Goal: Information Seeking & Learning: Learn about a topic

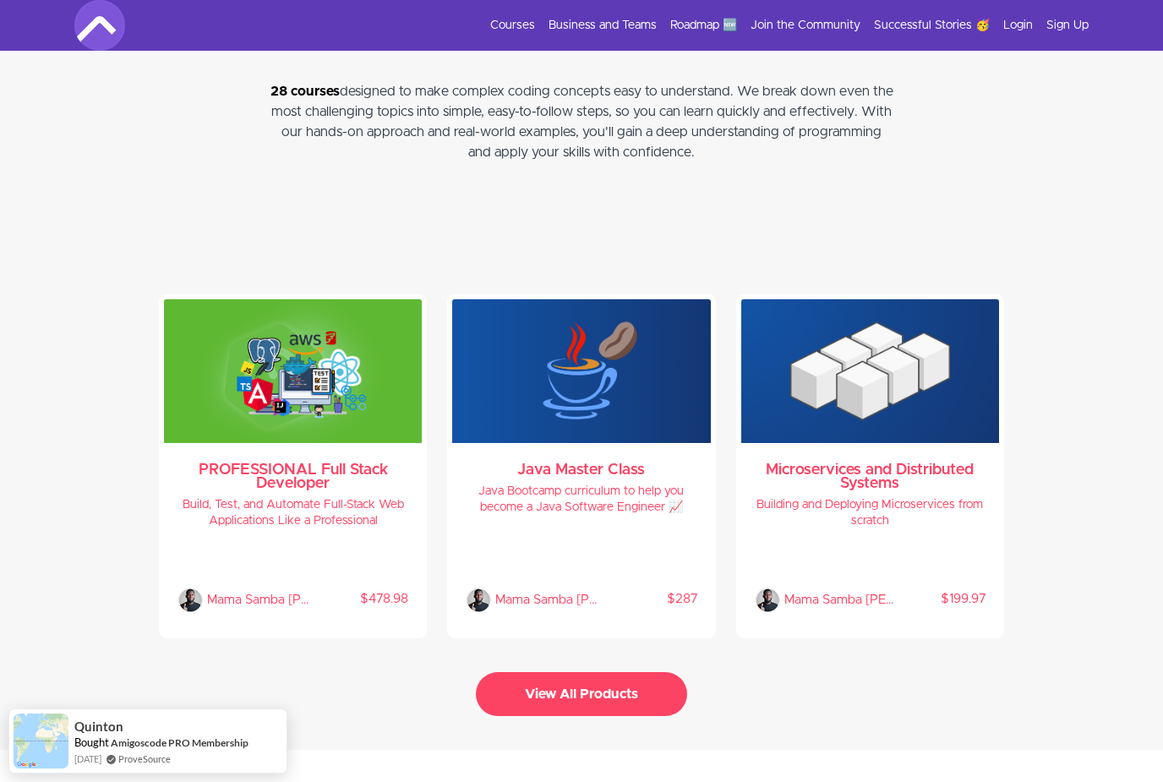
scroll to position [3414, 0]
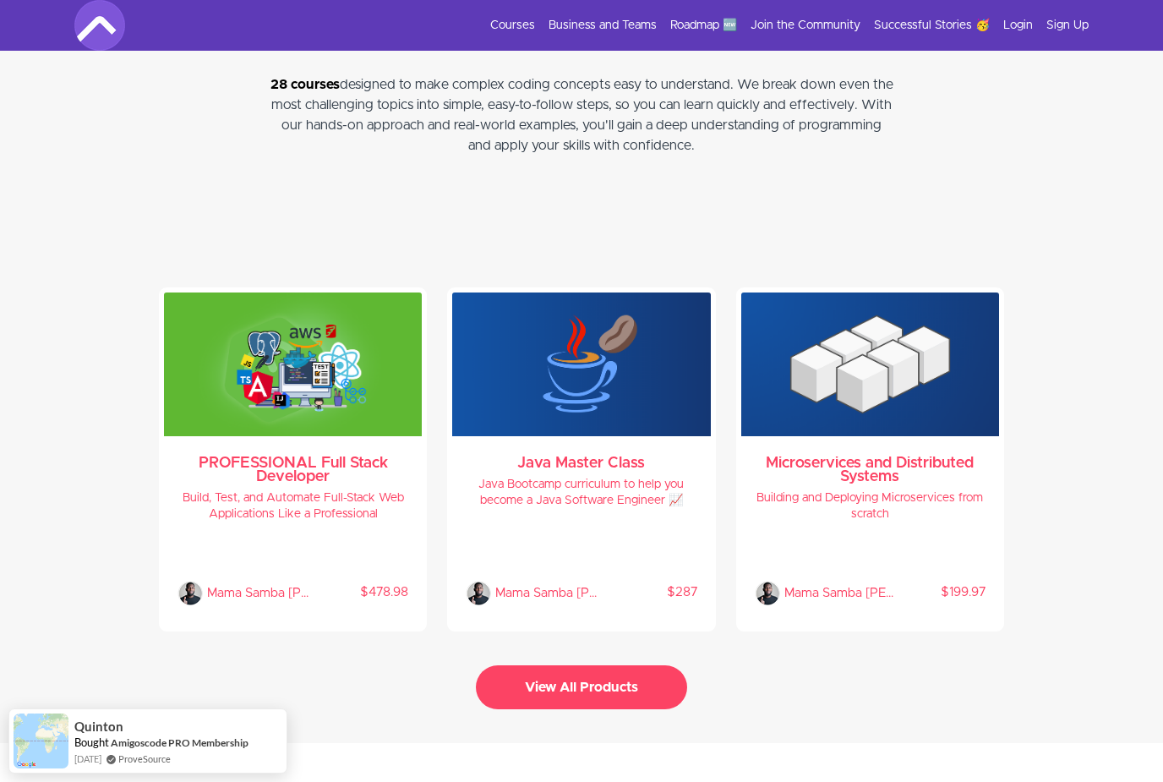
click at [314, 459] on h3 "PROFESSIONAL Full Stack Developer" at bounding box center [292, 469] width 231 height 27
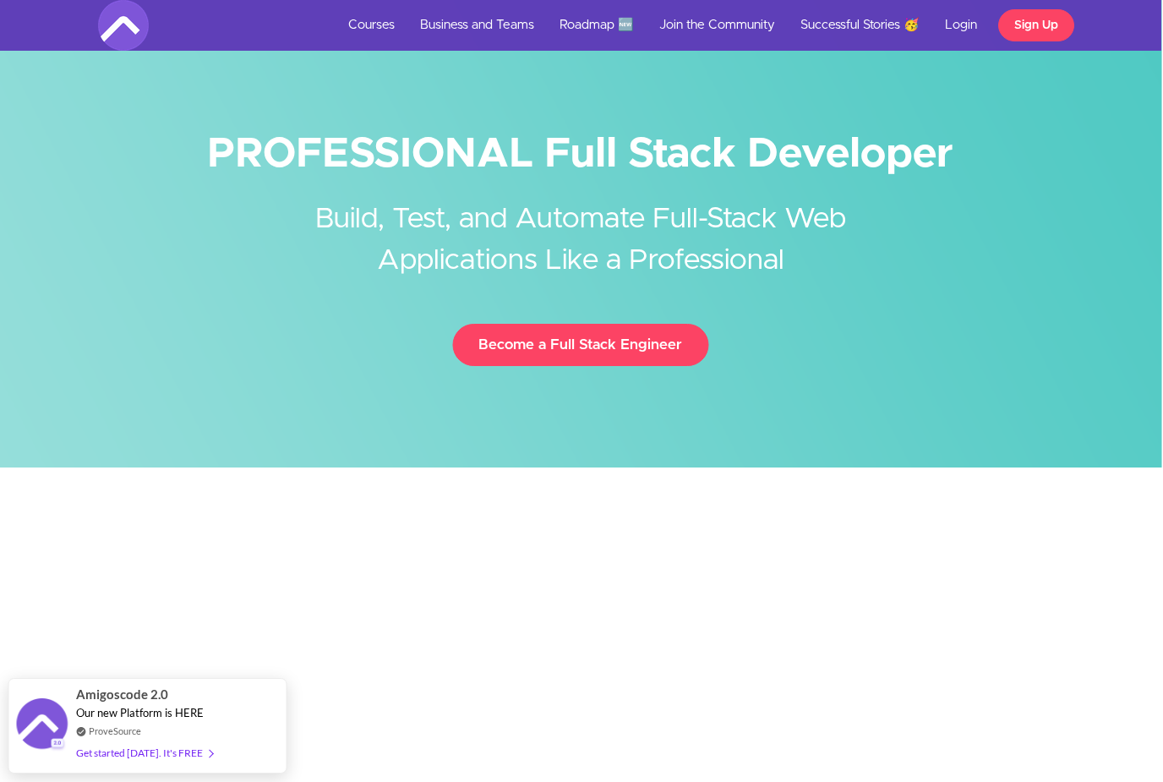
scroll to position [0, 2]
click at [360, 29] on link "Courses" at bounding box center [371, 25] width 72 height 51
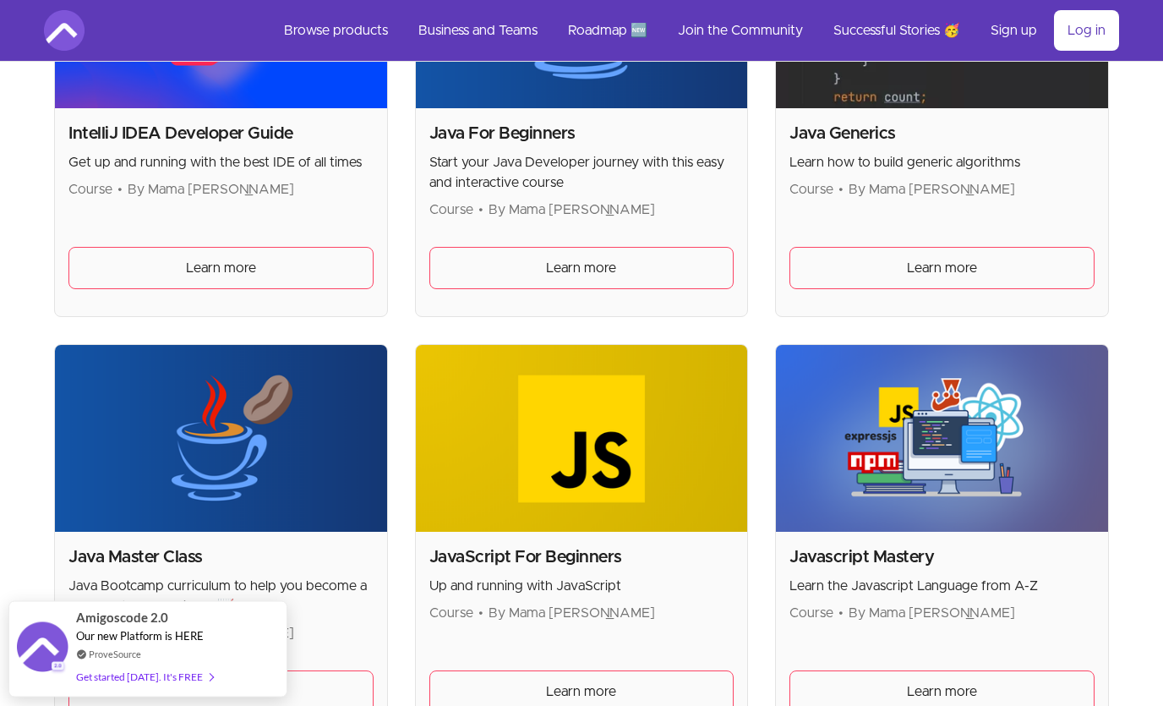
scroll to position [1782, 0]
click at [311, 455] on img at bounding box center [221, 438] width 332 height 187
click at [210, 446] on img at bounding box center [221, 438] width 332 height 187
click at [318, 695] on link "Learn more" at bounding box center [220, 691] width 305 height 42
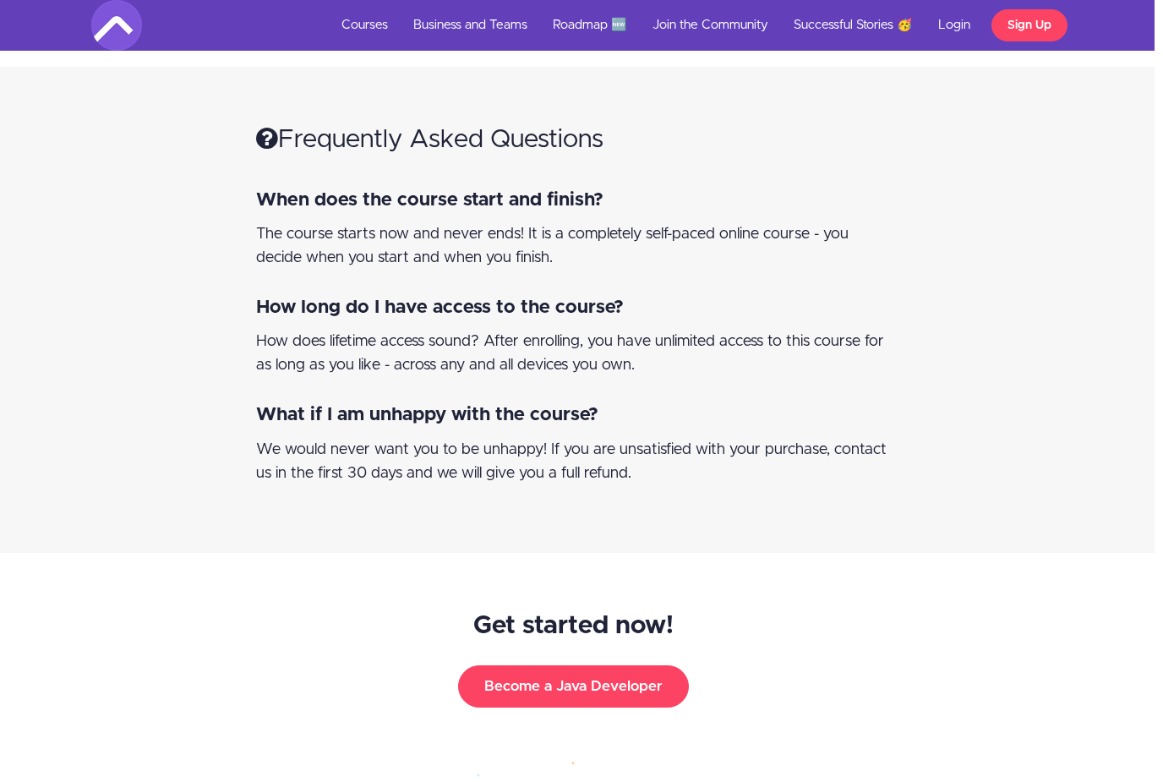
scroll to position [15841, 8]
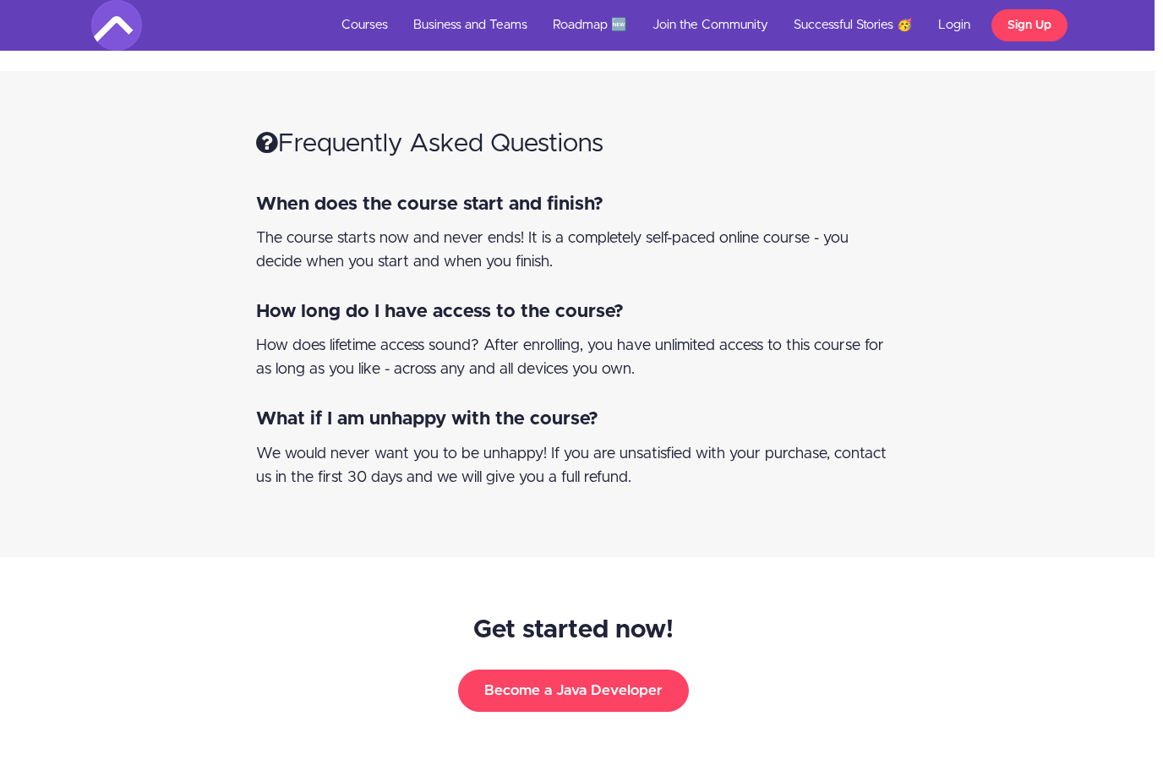
click at [626, 669] on button "Become a Java Developer" at bounding box center [573, 690] width 231 height 42
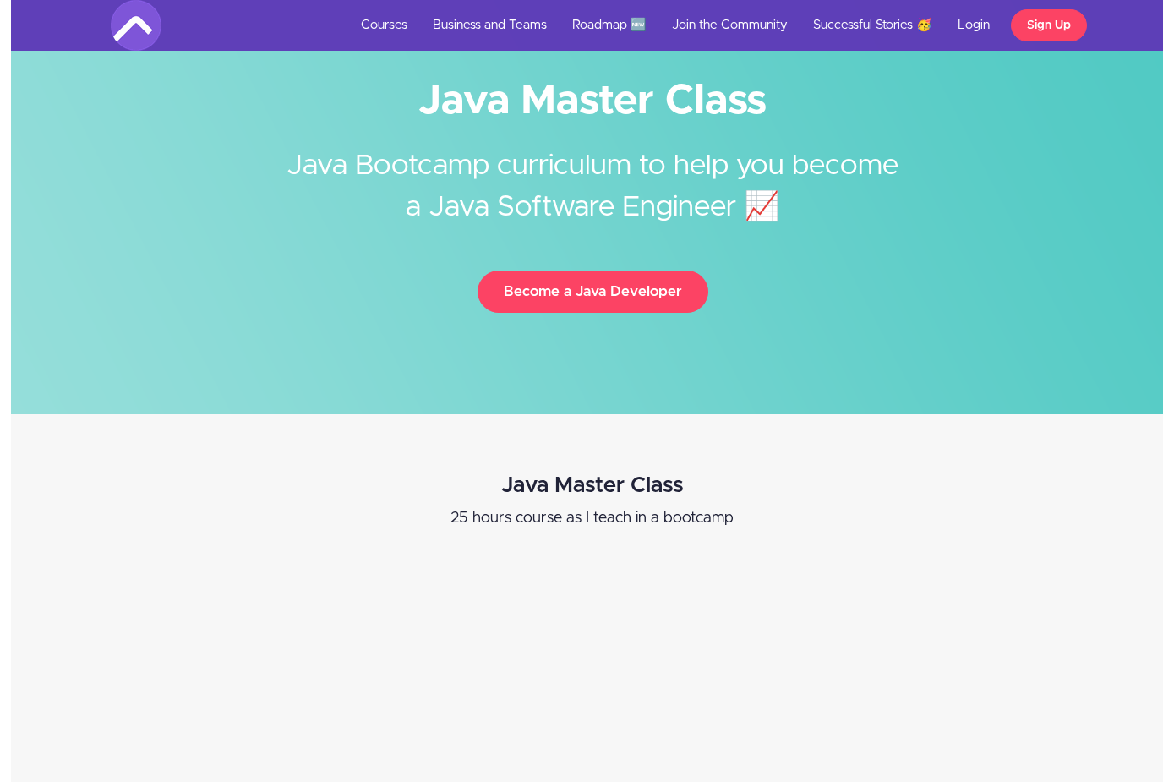
scroll to position [0, 0]
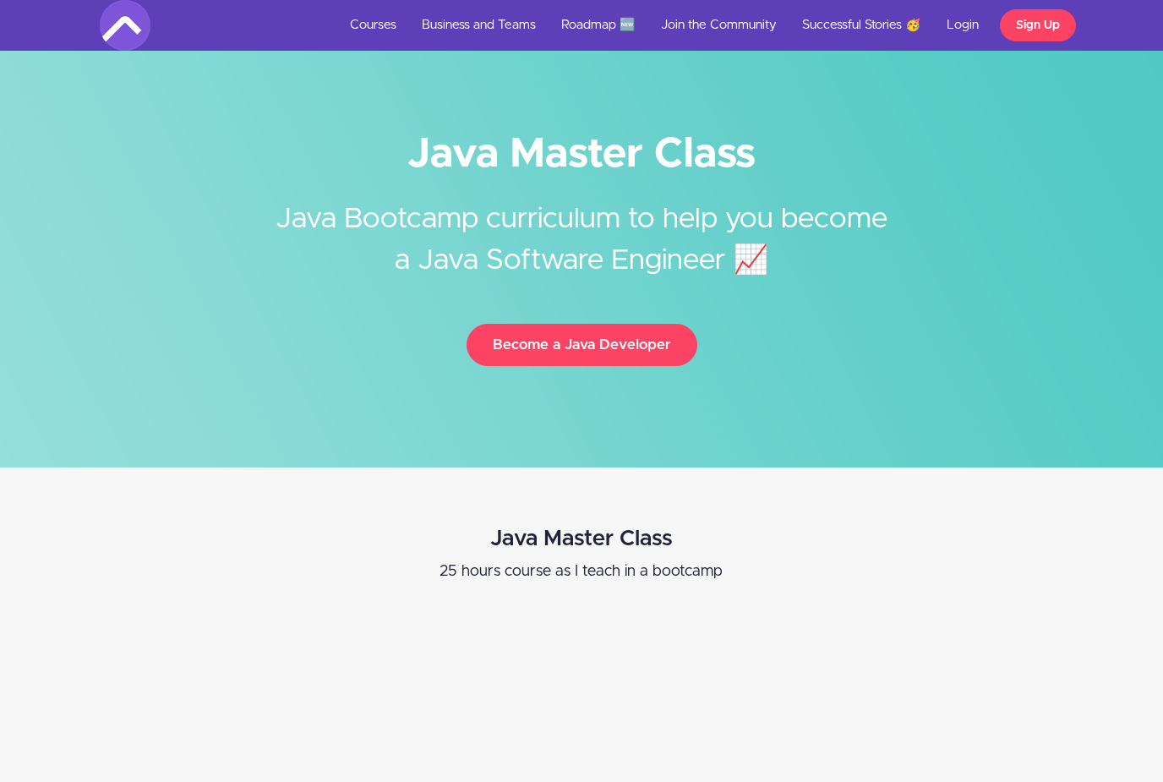
click at [973, 29] on link "Login" at bounding box center [962, 25] width 57 height 51
click at [616, 32] on link "Roadmap 🆕" at bounding box center [598, 25] width 100 height 51
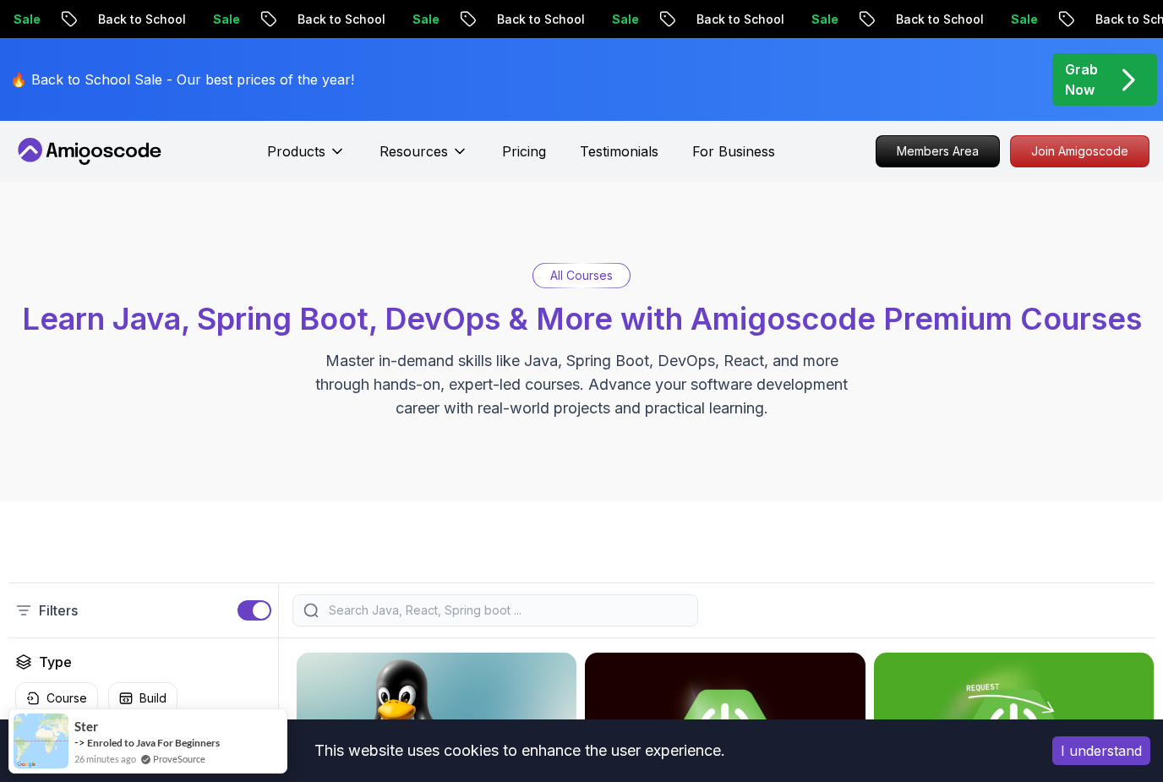
click at [447, 167] on button "Resources" at bounding box center [423, 158] width 89 height 34
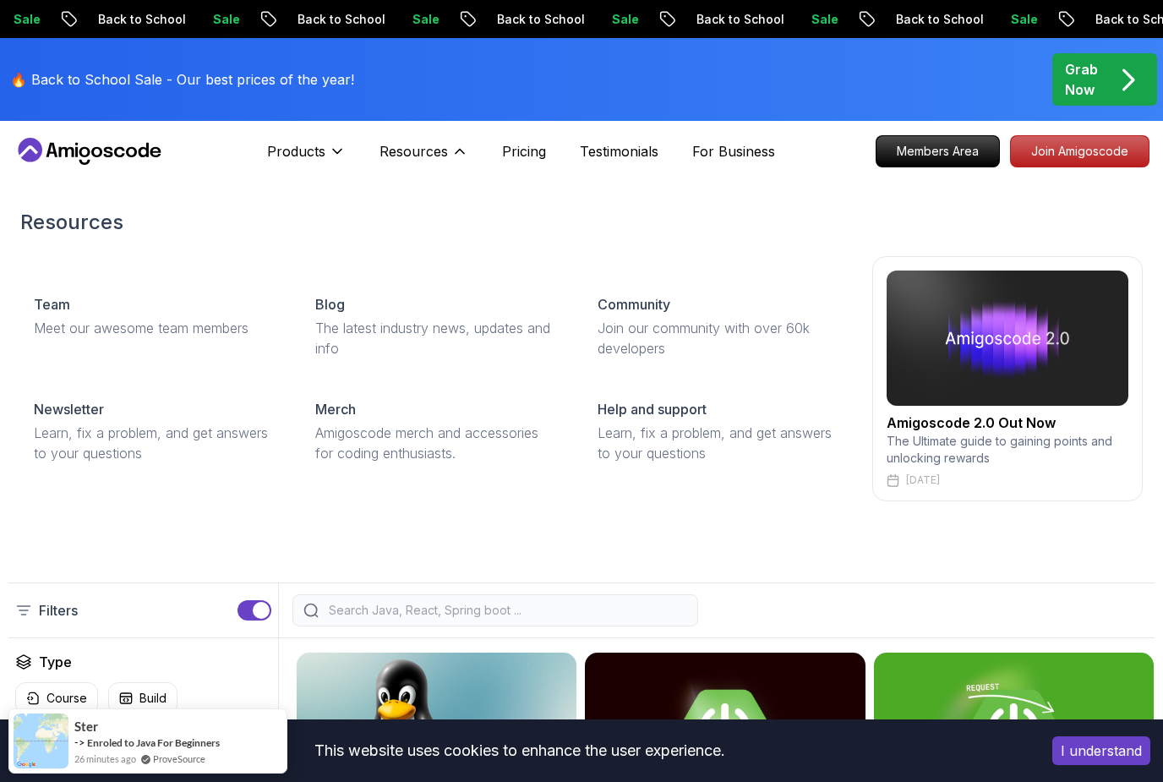
click at [318, 160] on p "Products" at bounding box center [296, 151] width 58 height 20
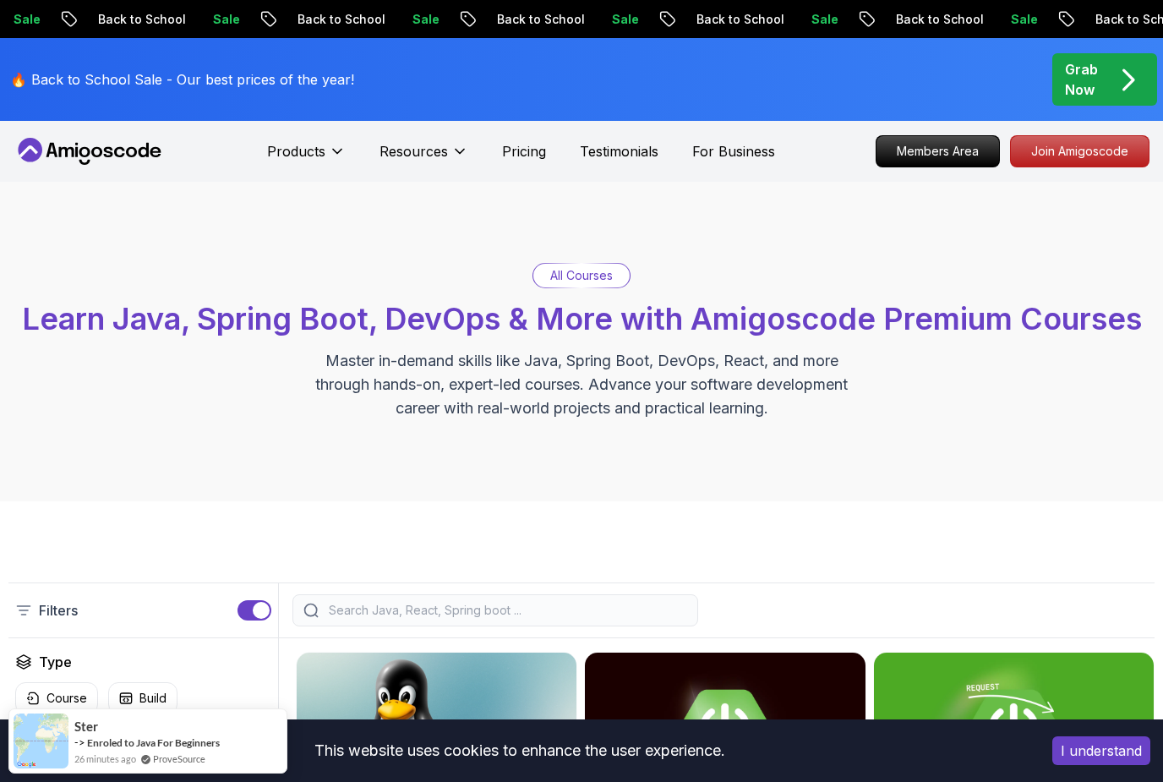
click at [611, 301] on span "Learn Java, Spring Boot, DevOps & More with Amigoscode Premium Courses" at bounding box center [582, 318] width 1120 height 37
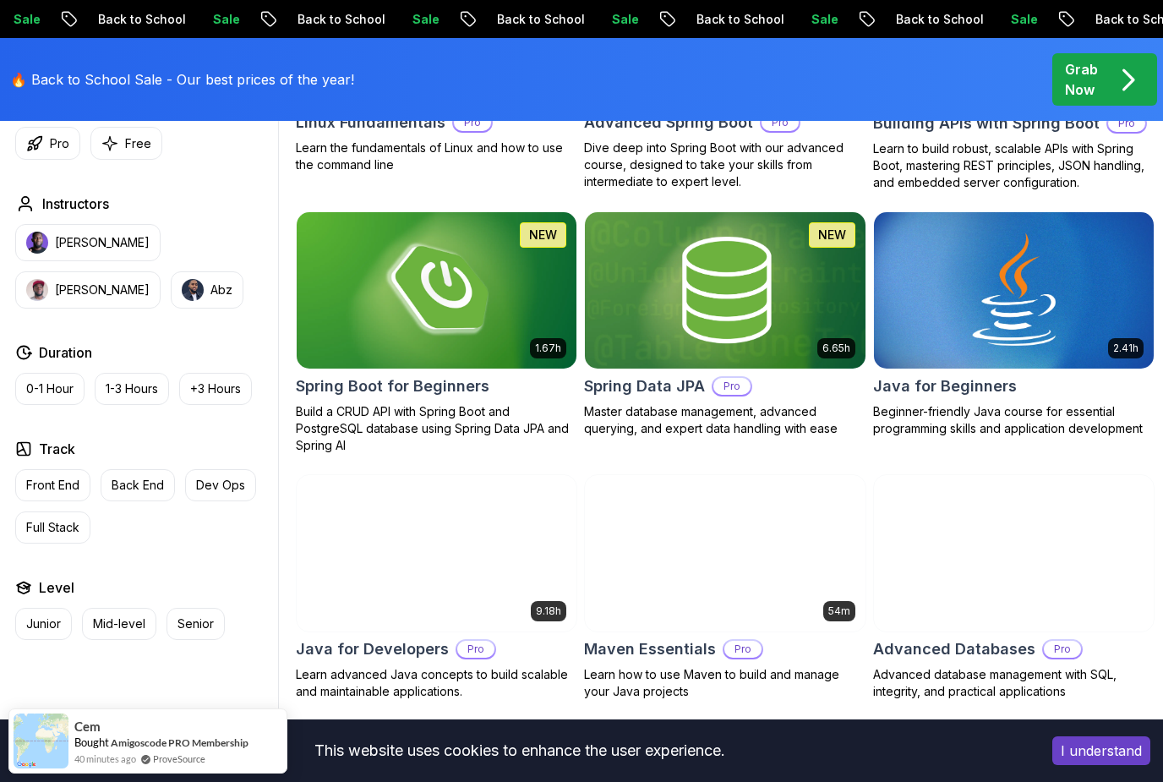
scroll to position [706, 0]
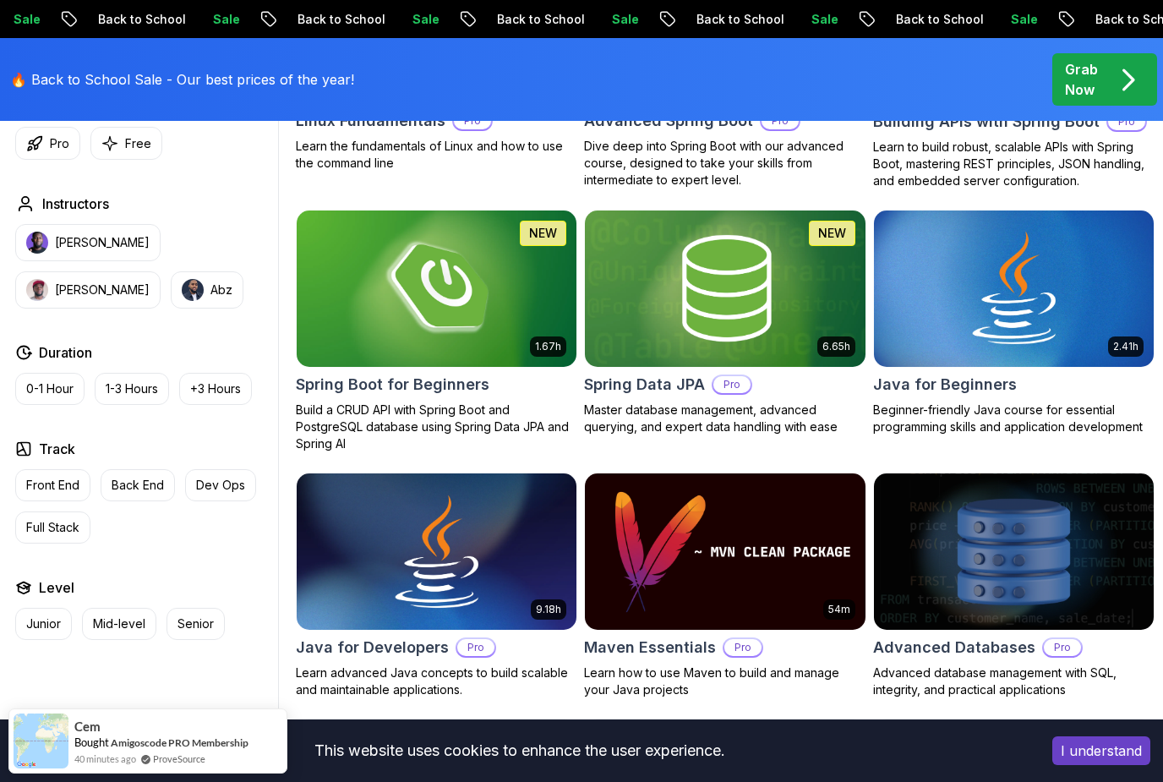
click at [472, 539] on img at bounding box center [437, 551] width 280 height 156
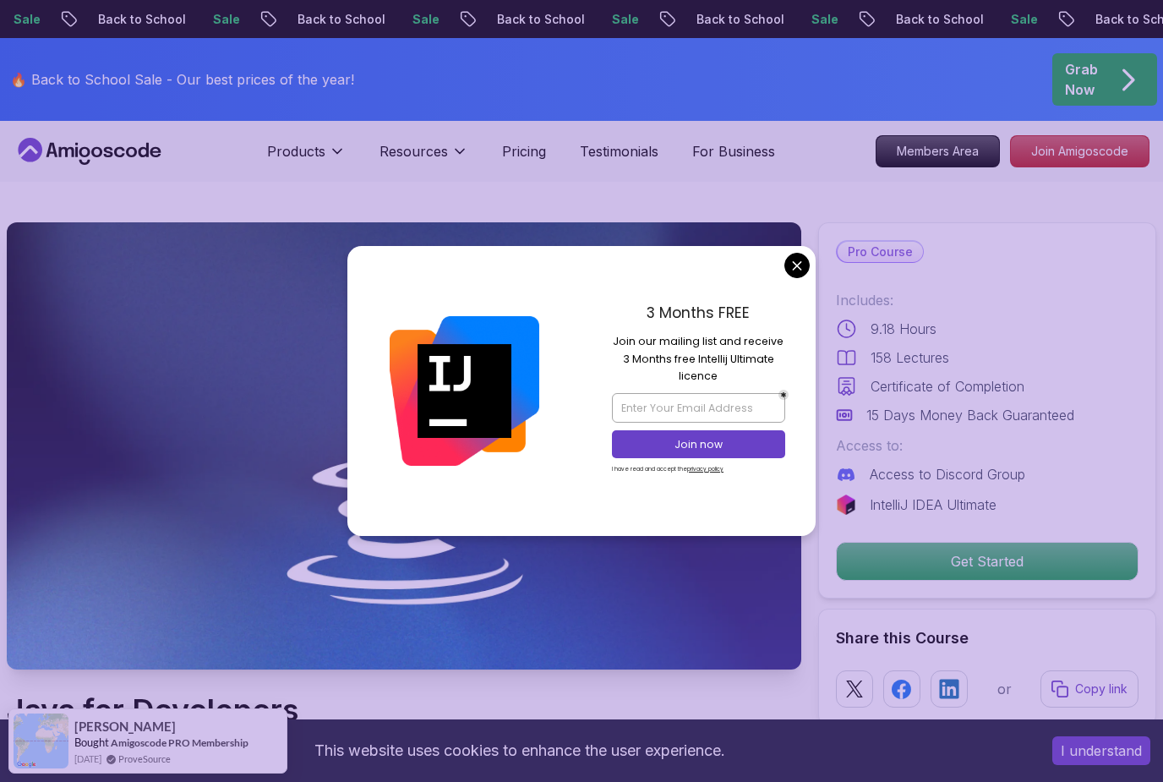
click at [811, 291] on div "3 Months FREE Join our mailing list and receive 3 Months free Intellij Ultimate…" at bounding box center [698, 390] width 234 height 289
click at [796, 296] on img at bounding box center [404, 445] width 794 height 447
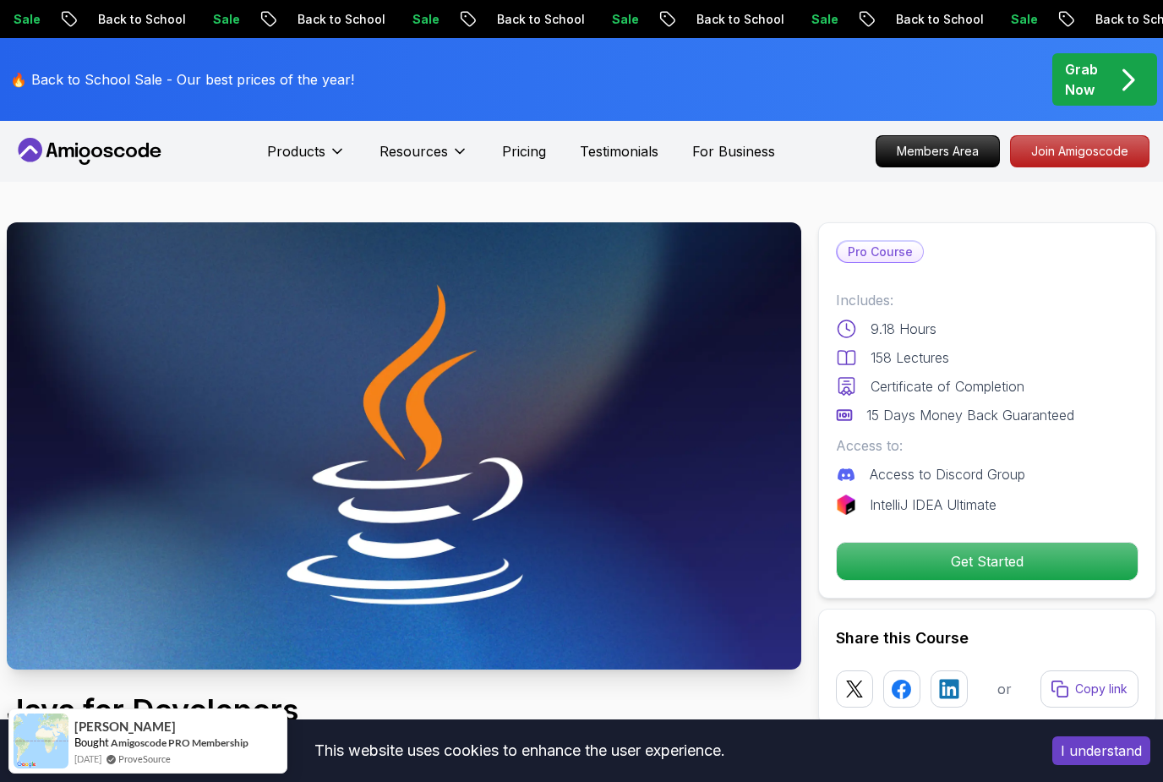
click at [997, 569] on p "Get Started" at bounding box center [986, 560] width 301 height 37
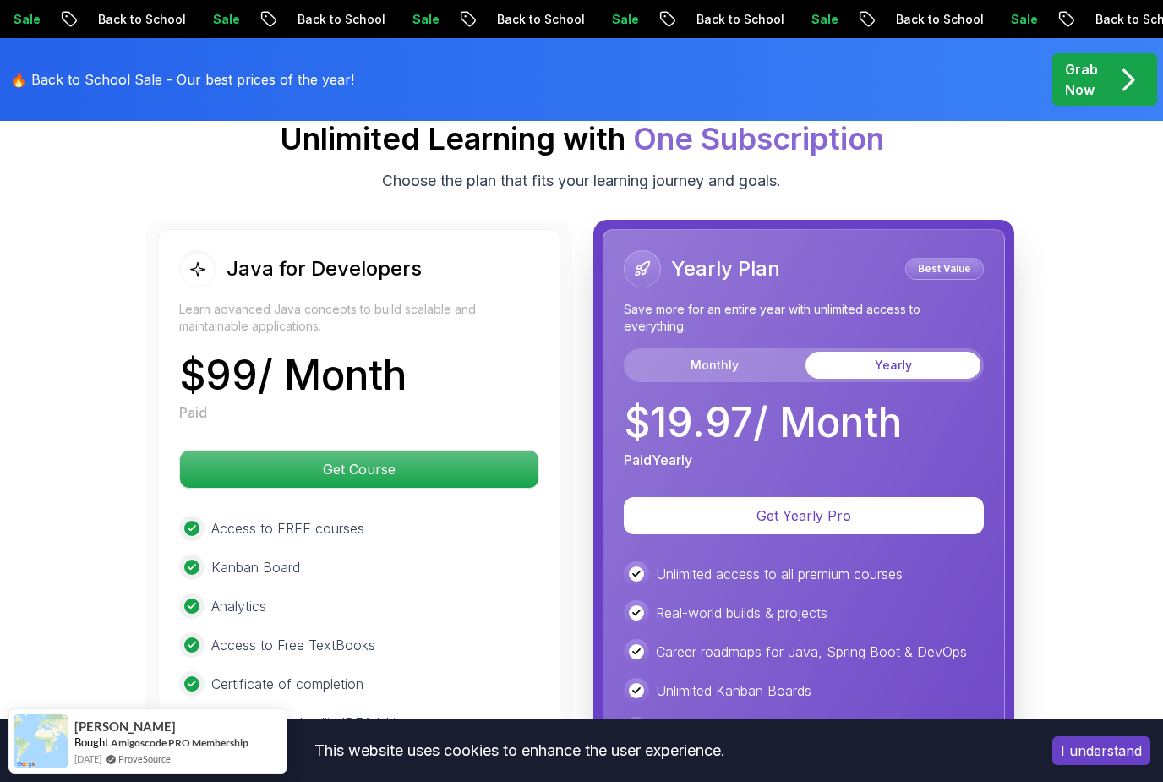
scroll to position [4088, 0]
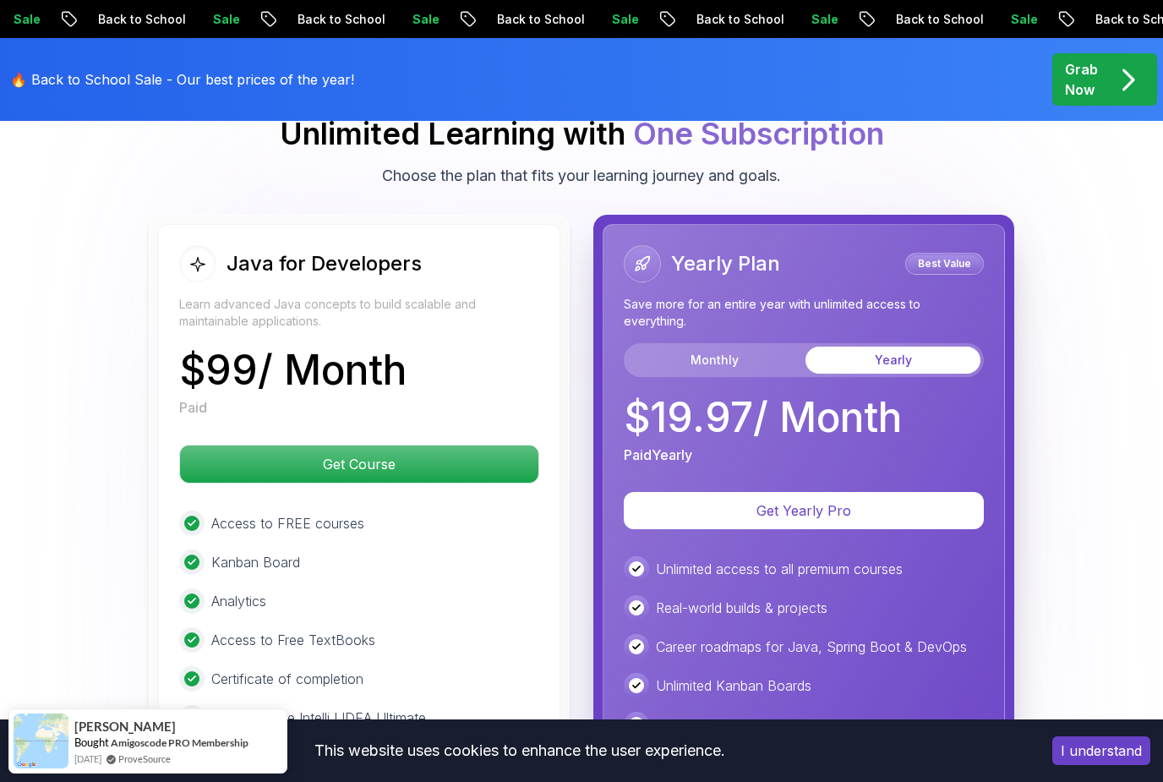
click at [750, 346] on button "Monthly" at bounding box center [714, 359] width 175 height 27
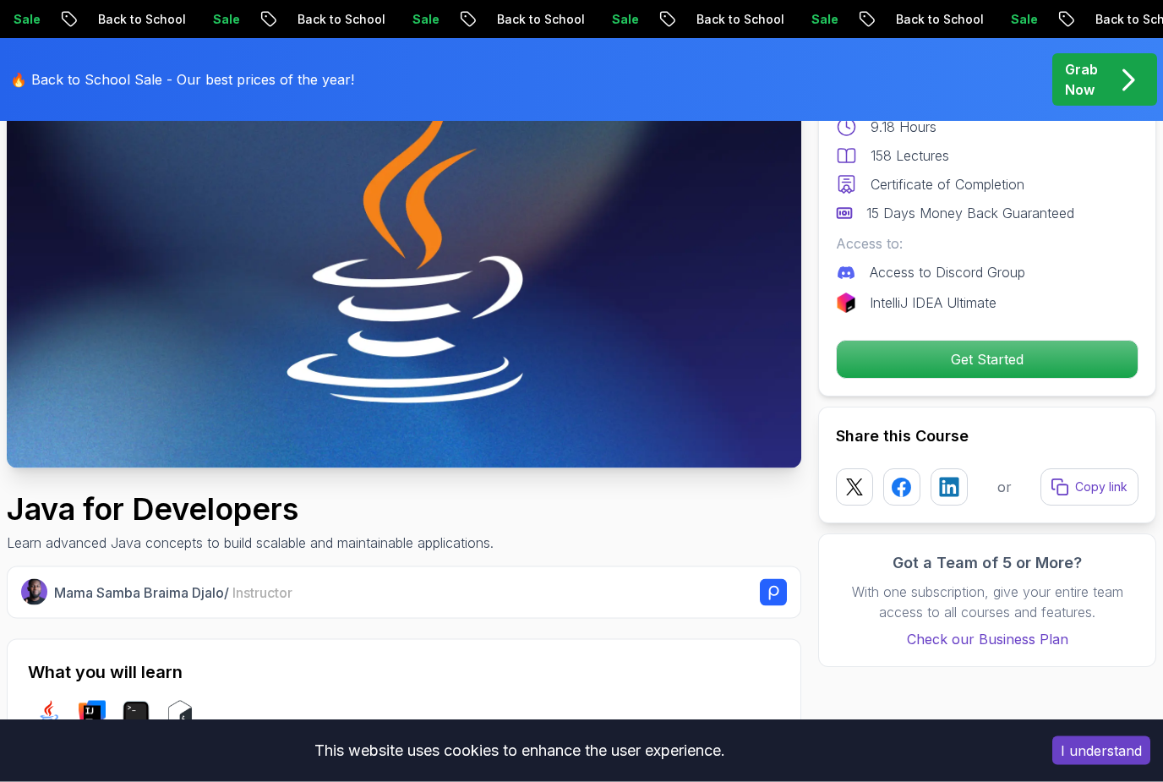
scroll to position [0, 0]
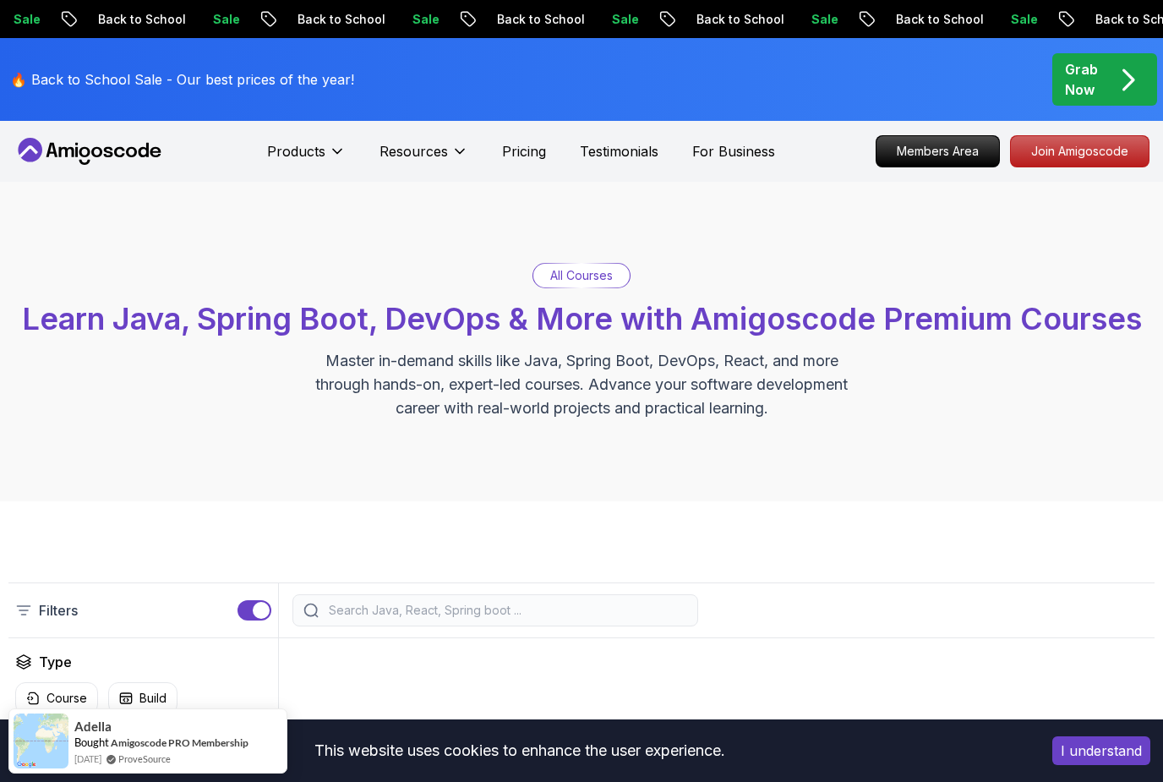
scroll to position [760, 0]
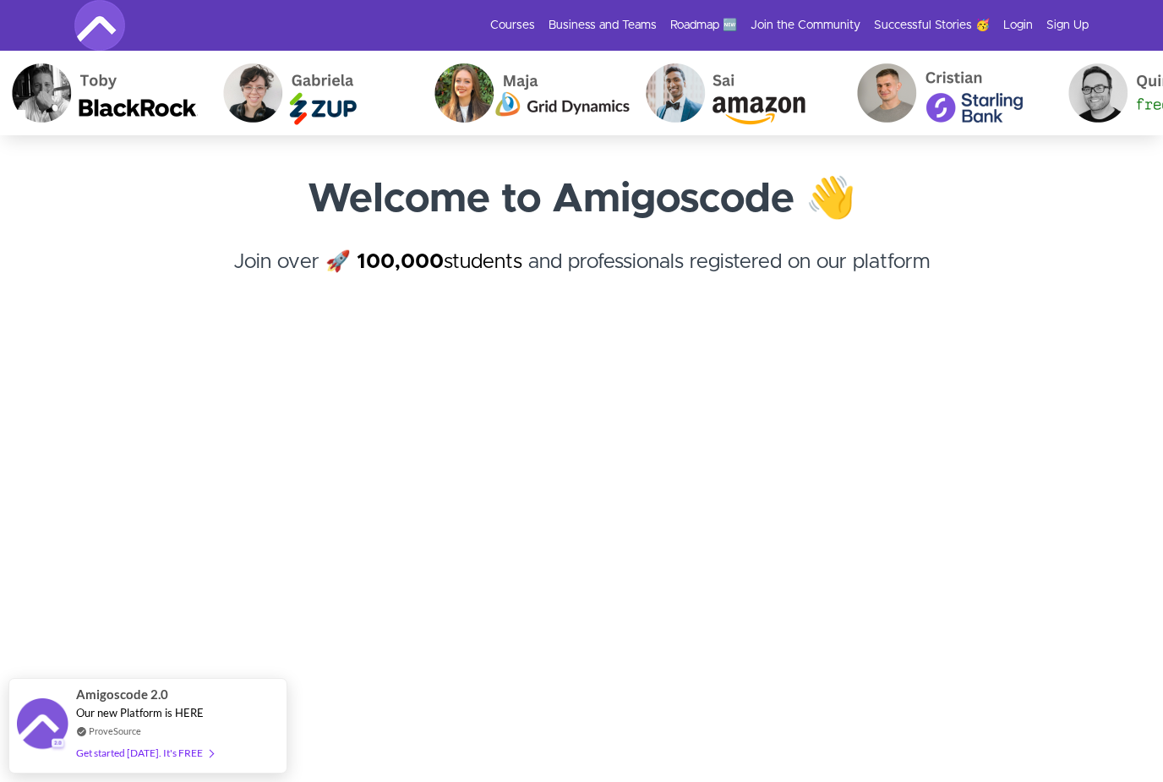
click at [521, 30] on link "Courses" at bounding box center [512, 25] width 45 height 17
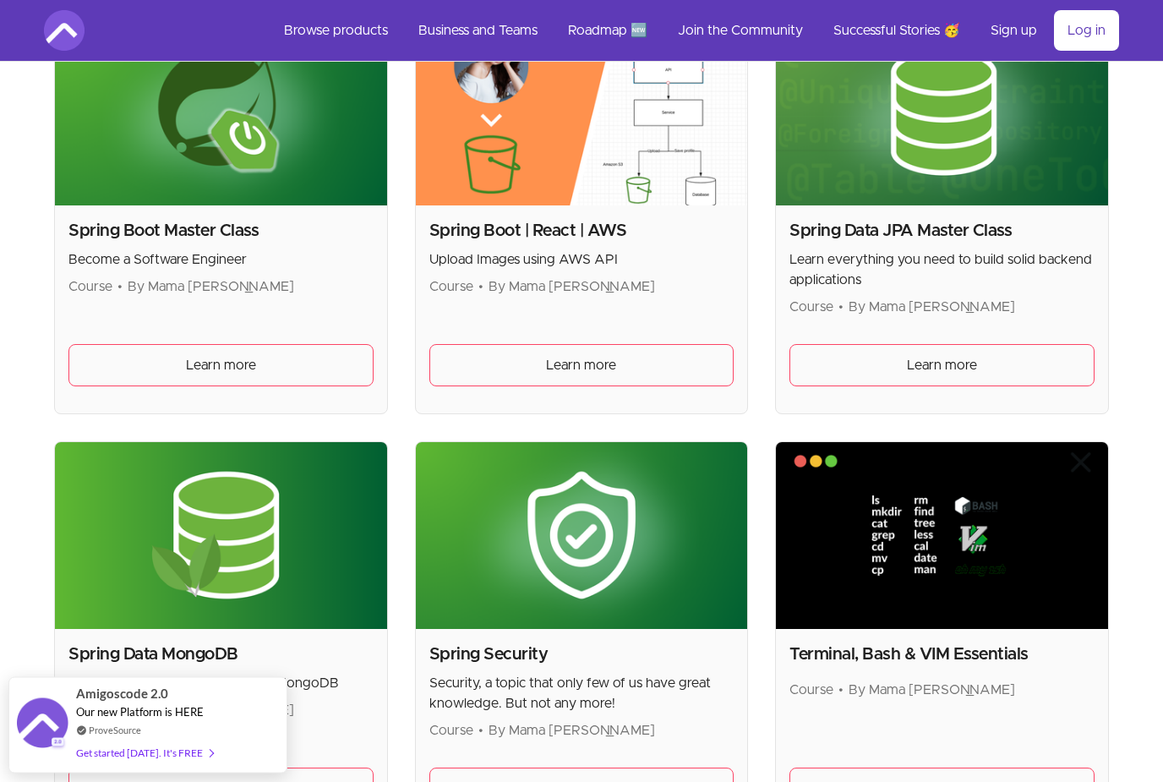
scroll to position [4204, 0]
click at [133, 175] on img at bounding box center [221, 112] width 332 height 187
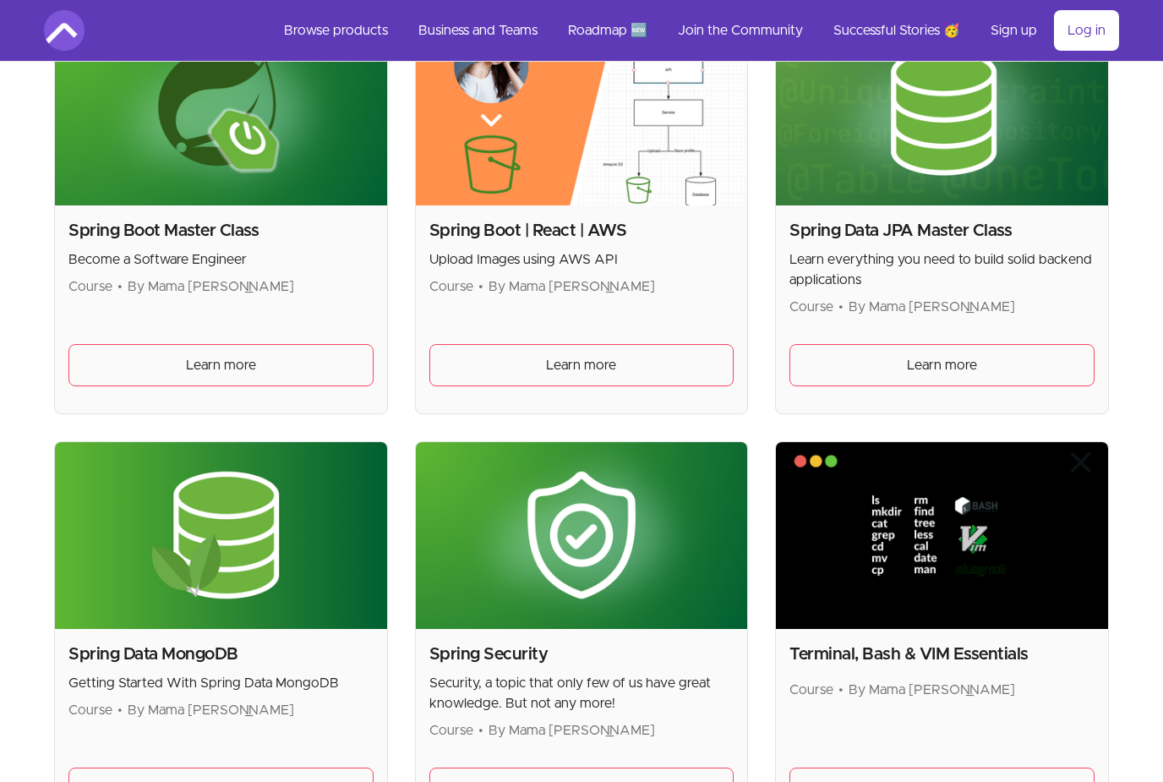
click at [185, 166] on img at bounding box center [221, 112] width 332 height 187
click at [341, 371] on link "Learn more" at bounding box center [220, 365] width 305 height 42
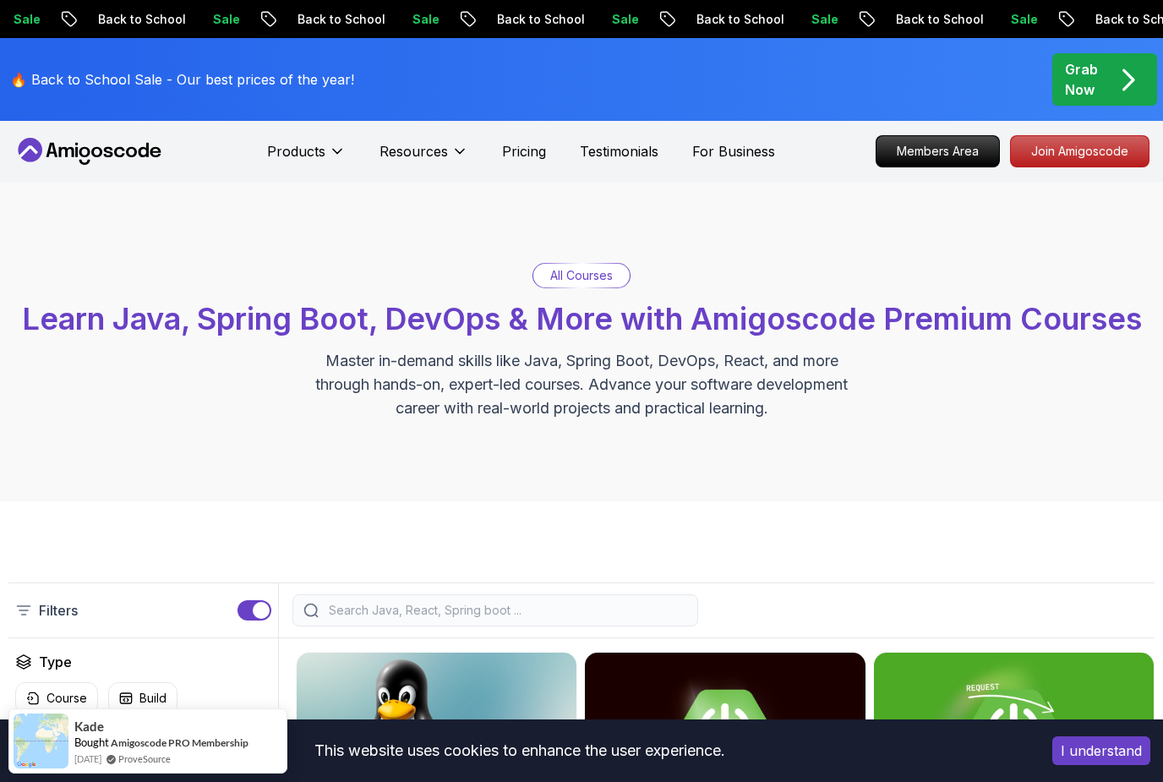
click at [80, 149] on icon at bounding box center [84, 152] width 11 height 10
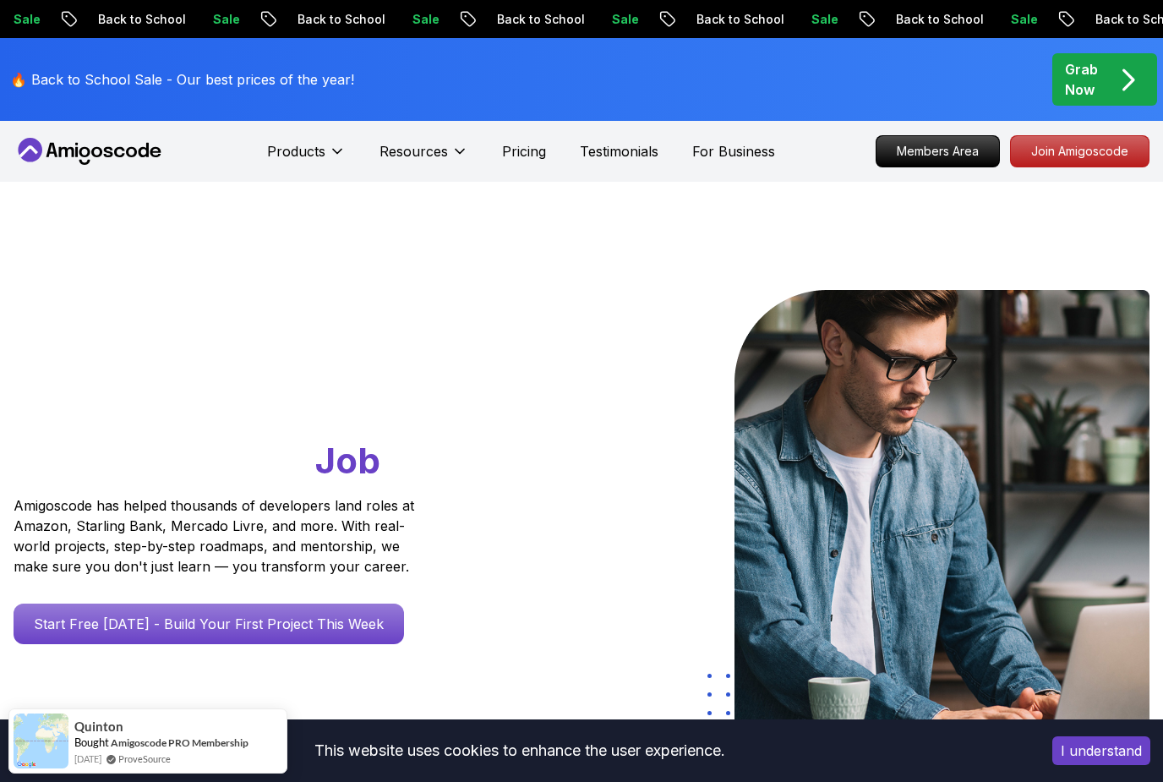
click at [419, 150] on p "Resources" at bounding box center [413, 151] width 68 height 20
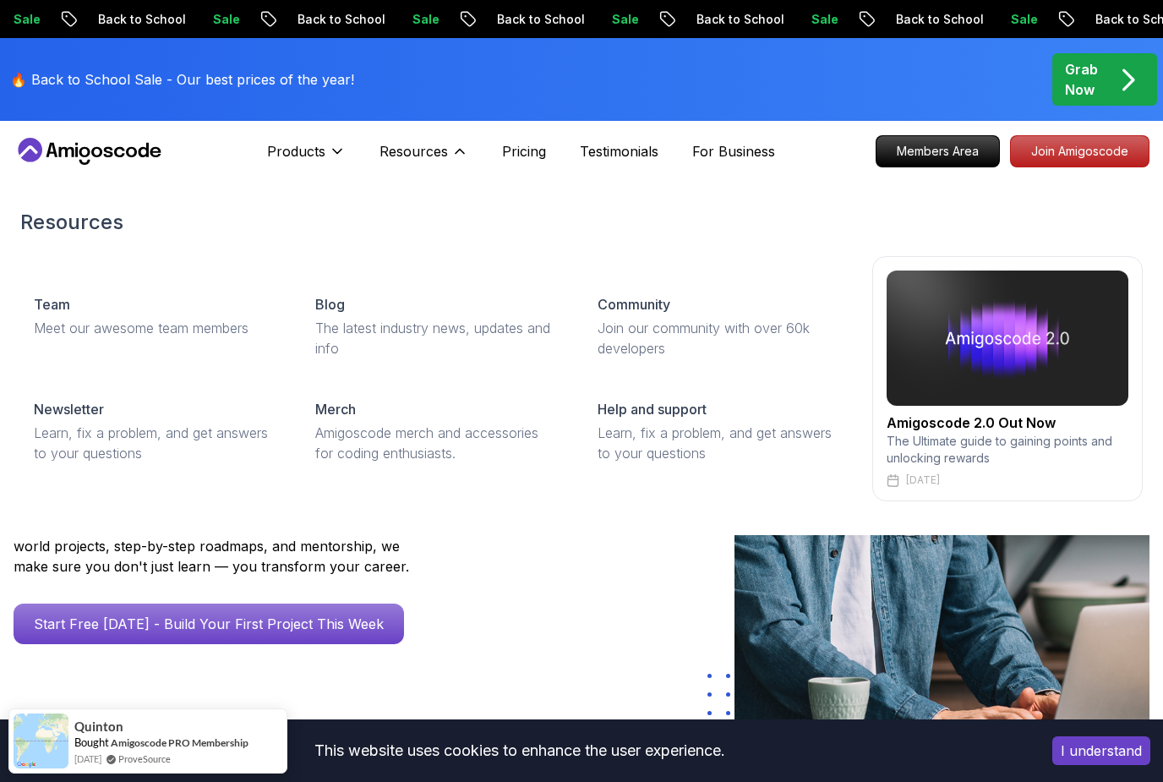
click at [307, 153] on p "Products" at bounding box center [296, 151] width 58 height 20
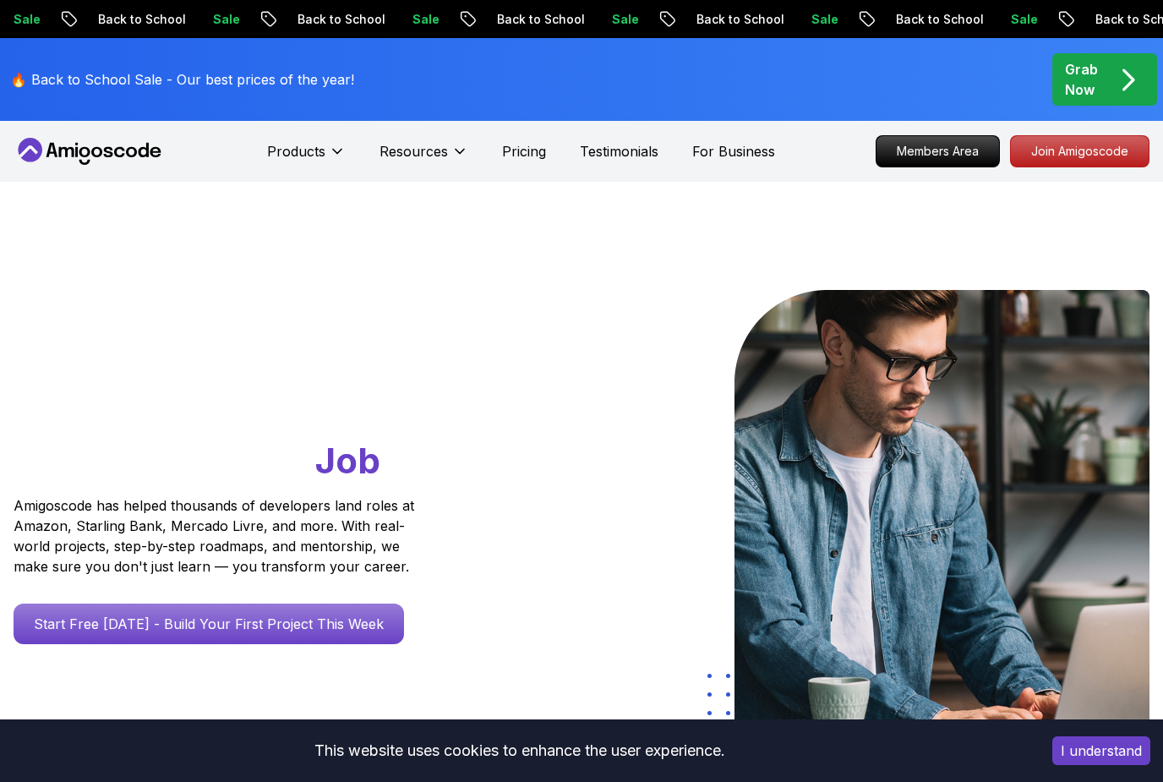
click at [529, 152] on p "Pricing" at bounding box center [524, 151] width 44 height 20
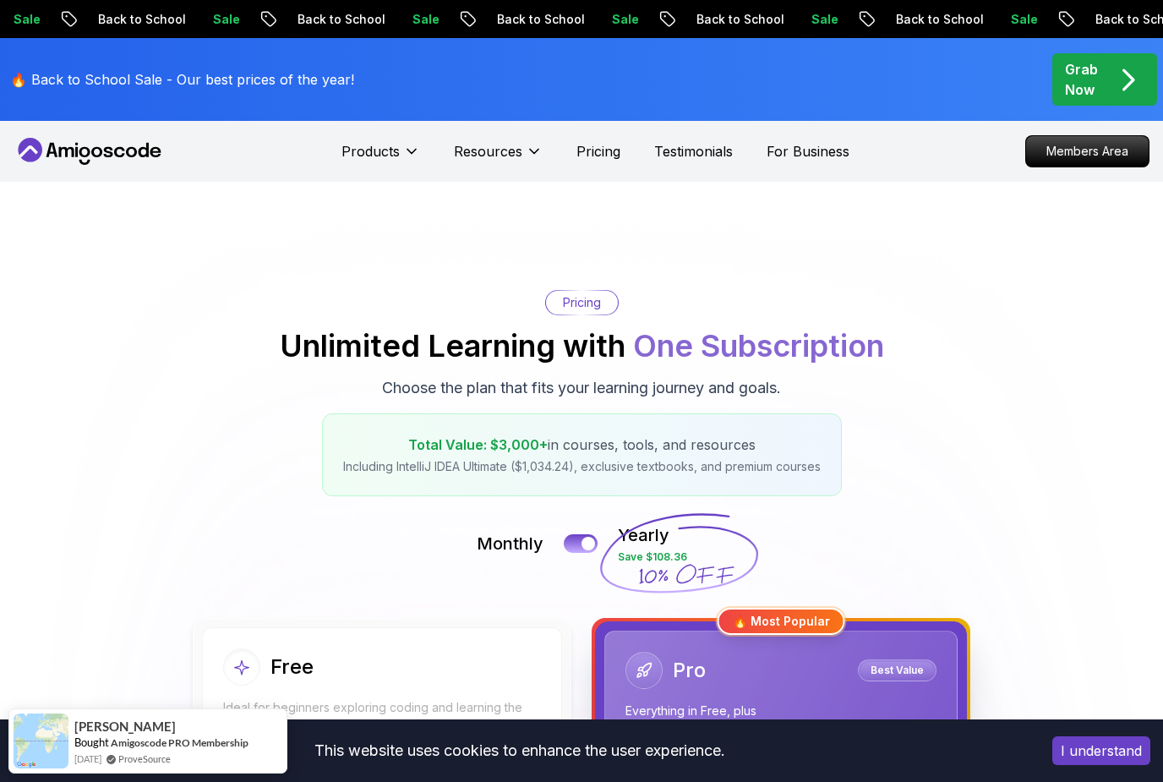
click at [370, 166] on button "Products" at bounding box center [380, 158] width 79 height 34
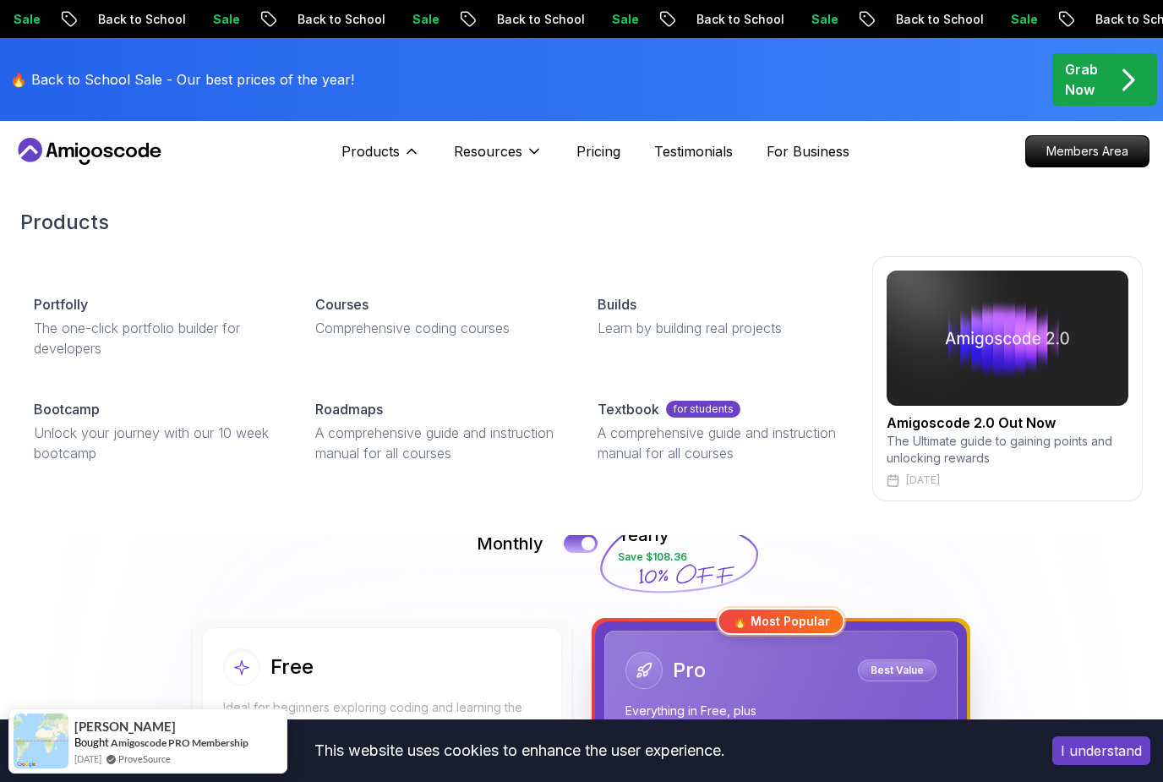
click at [384, 321] on p "Comprehensive coding courses" at bounding box center [435, 328] width 241 height 20
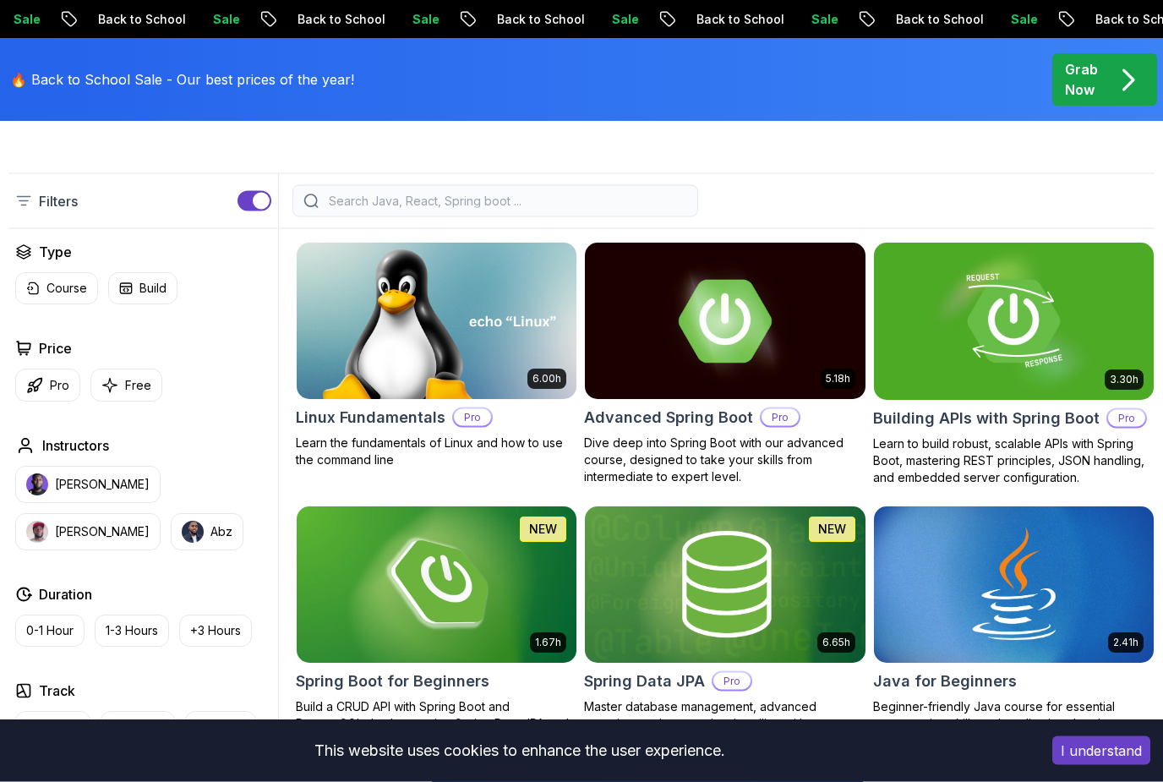
scroll to position [410, 0]
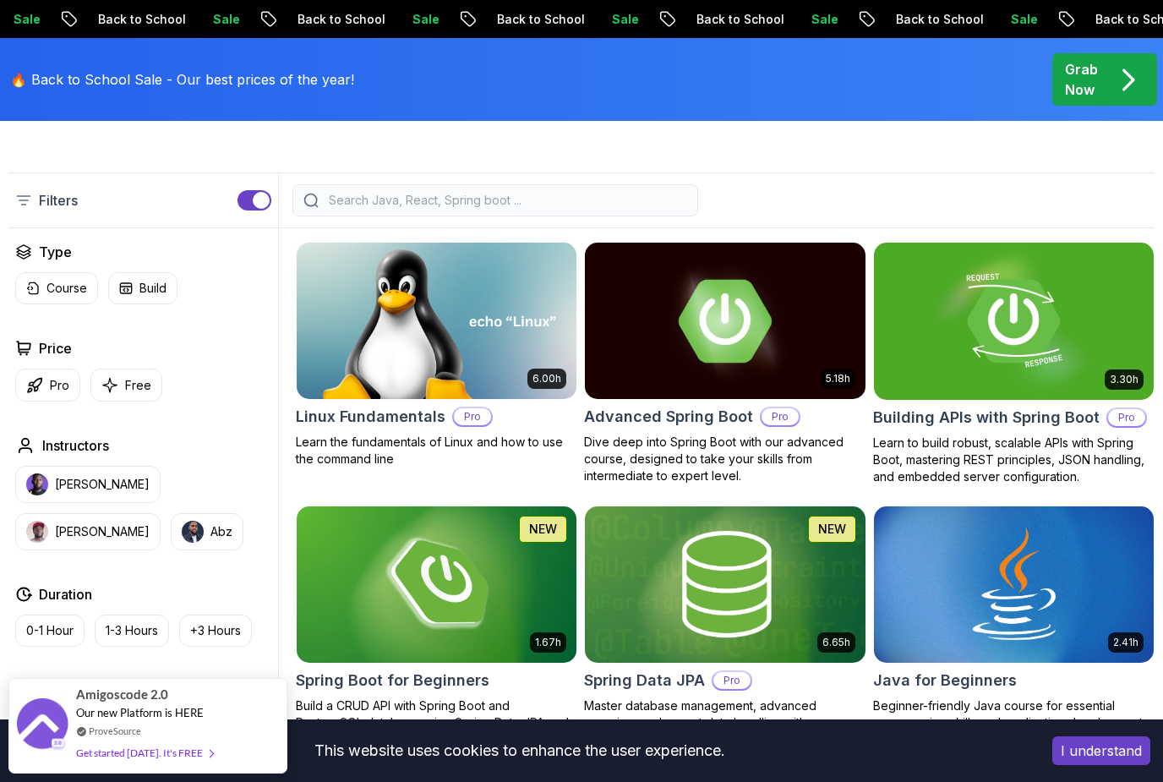
click at [59, 383] on p "Pro" at bounding box center [59, 385] width 19 height 17
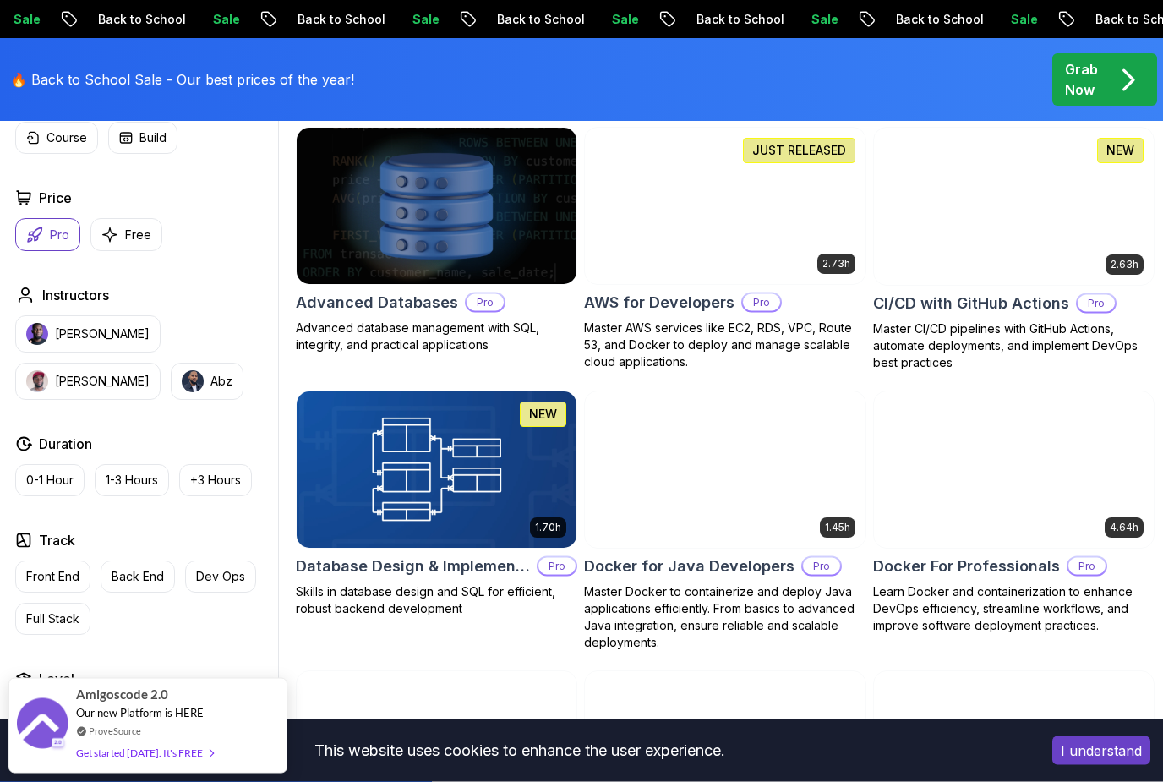
scroll to position [1034, 0]
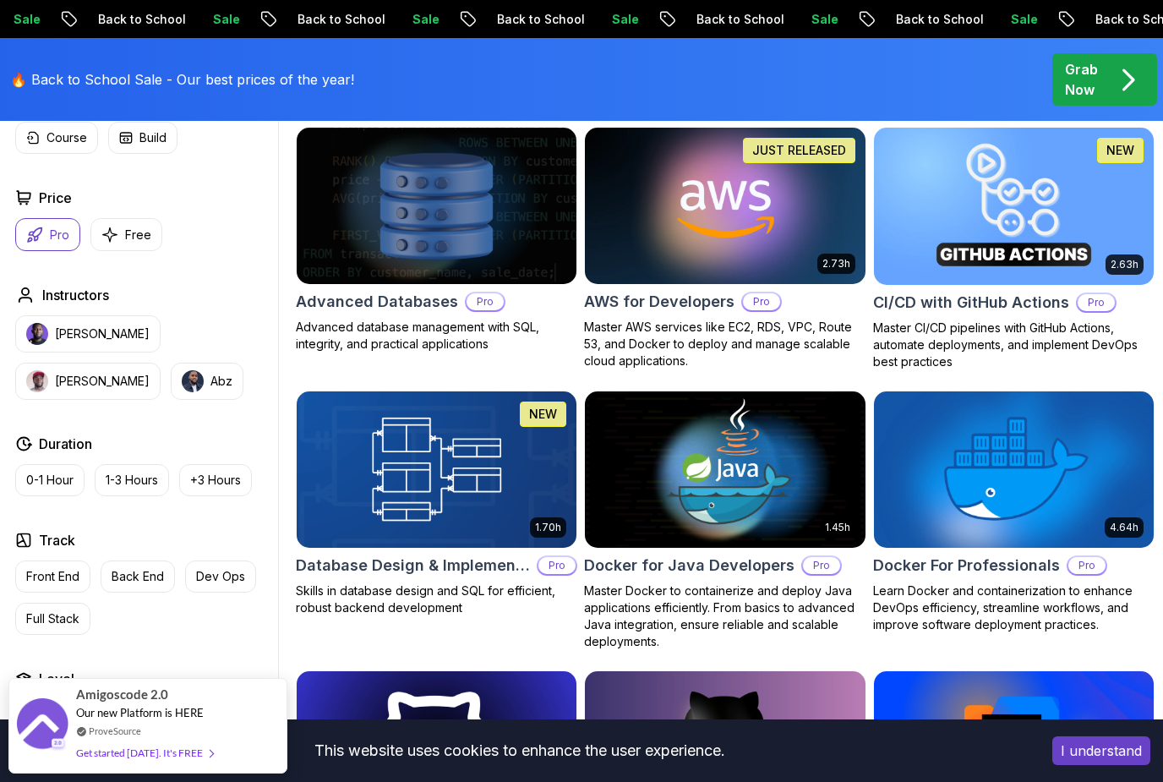
click at [790, 228] on img at bounding box center [725, 206] width 280 height 156
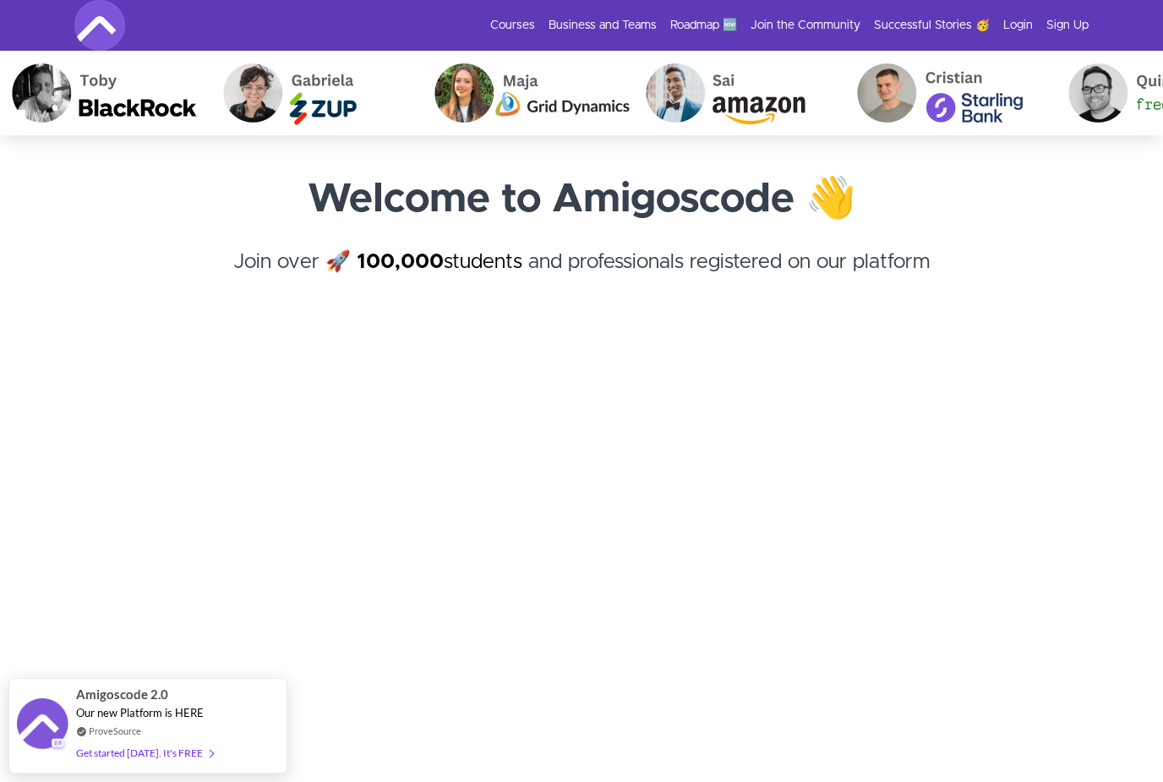
click at [522, 25] on link "Courses" at bounding box center [512, 25] width 45 height 17
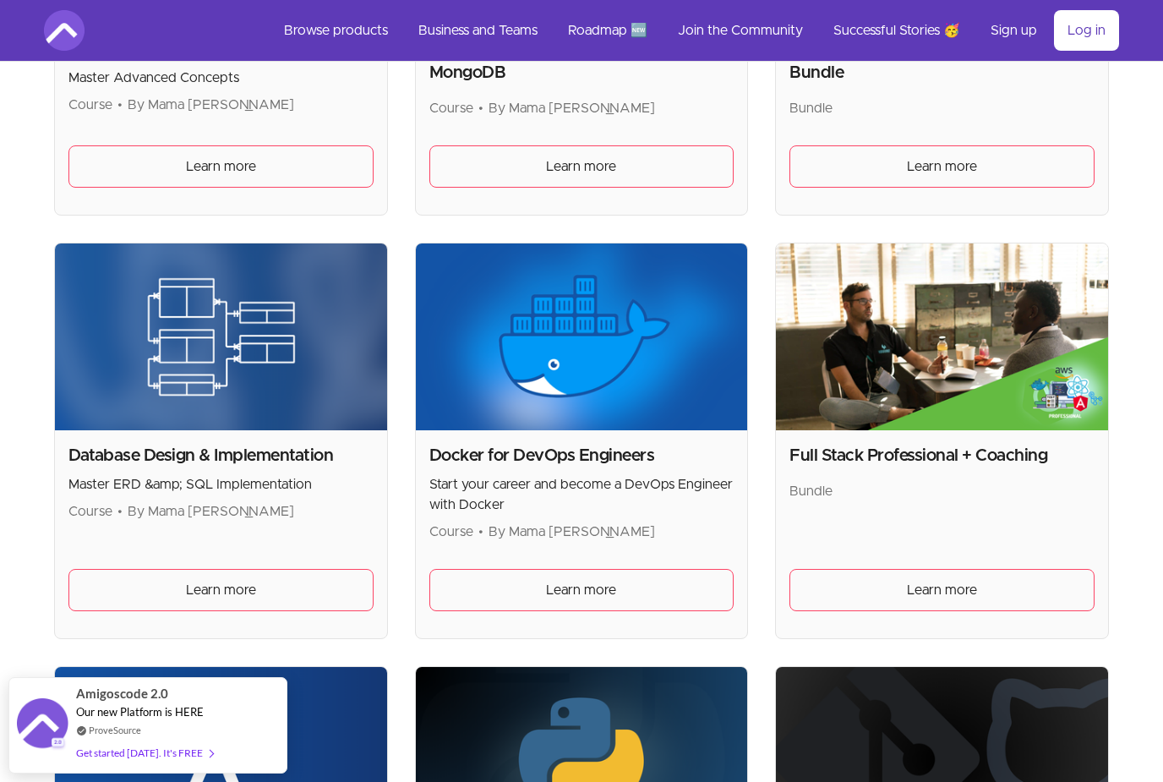
scroll to position [597, 0]
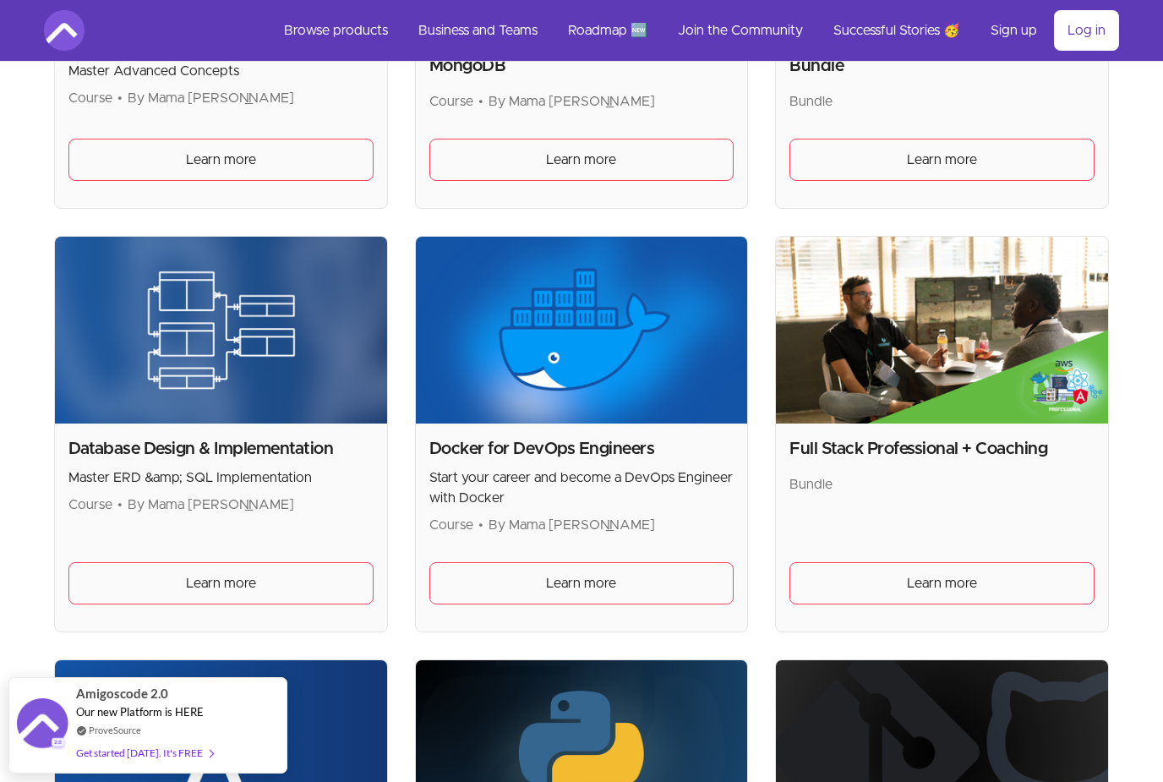
click at [694, 350] on img at bounding box center [582, 330] width 332 height 187
click at [696, 574] on link "Learn more" at bounding box center [581, 583] width 305 height 42
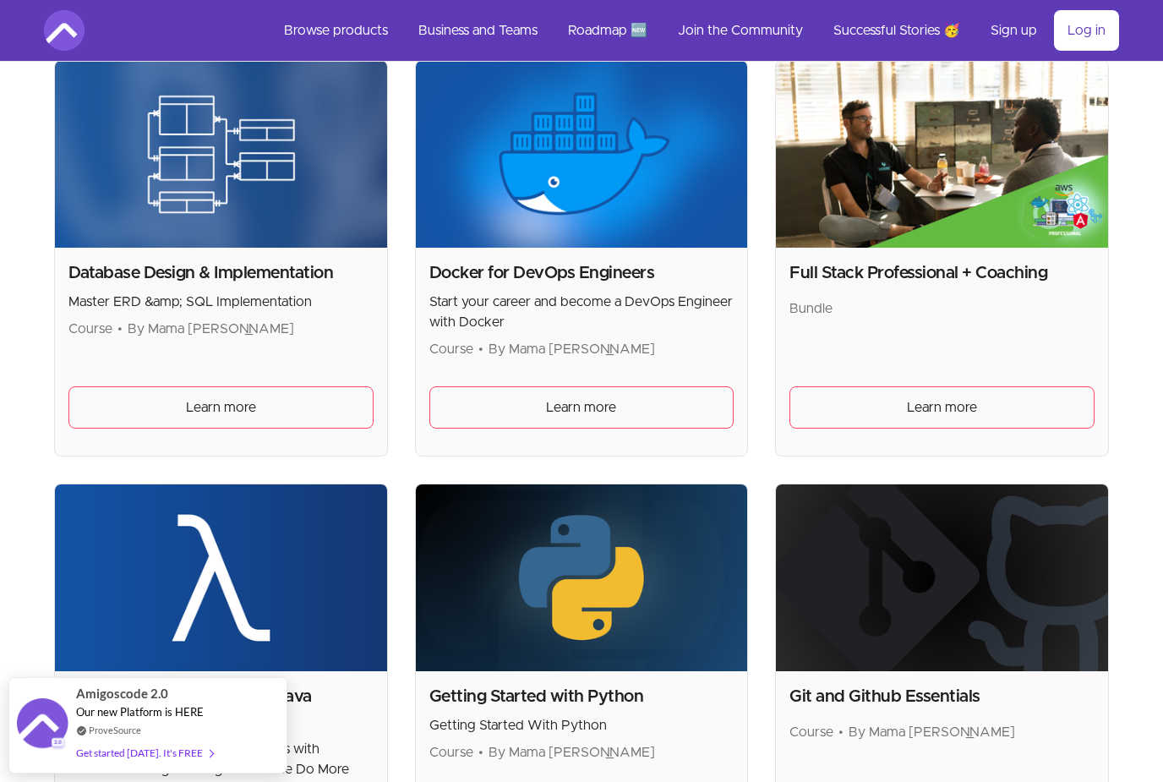
scroll to position [776, 0]
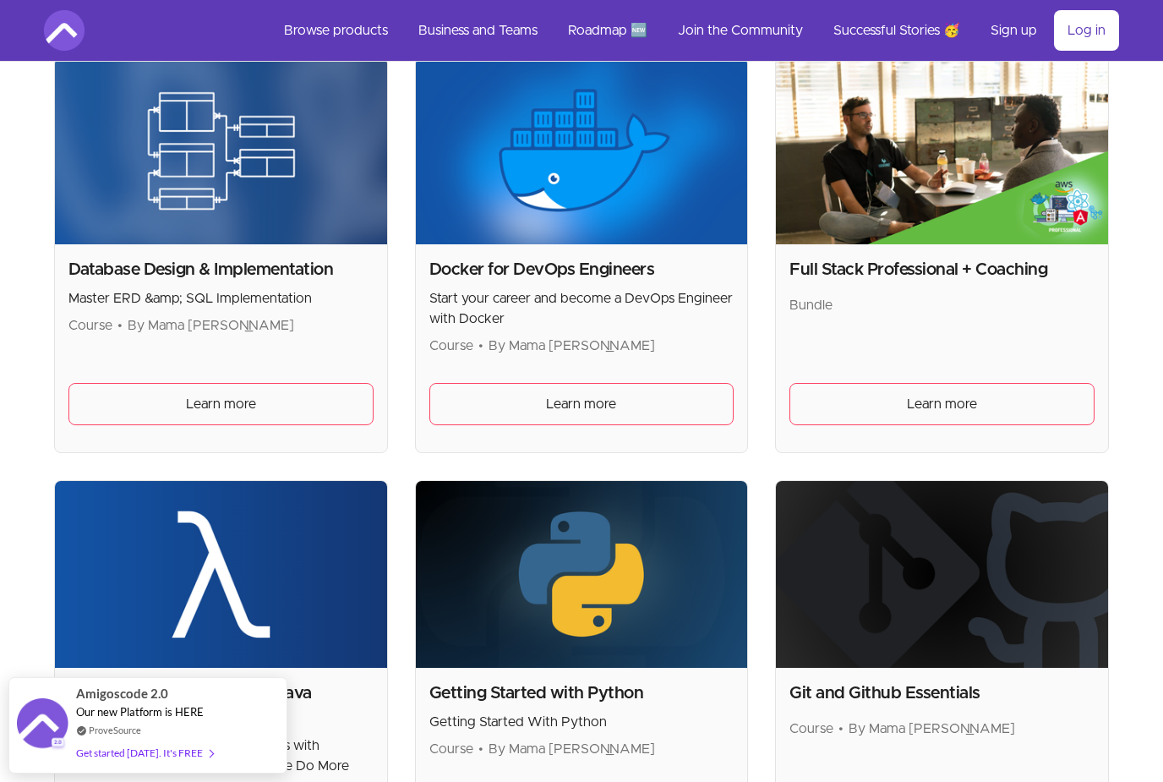
click at [959, 416] on link "Learn more" at bounding box center [941, 404] width 305 height 42
